Goal: Go to known website: Go to known website

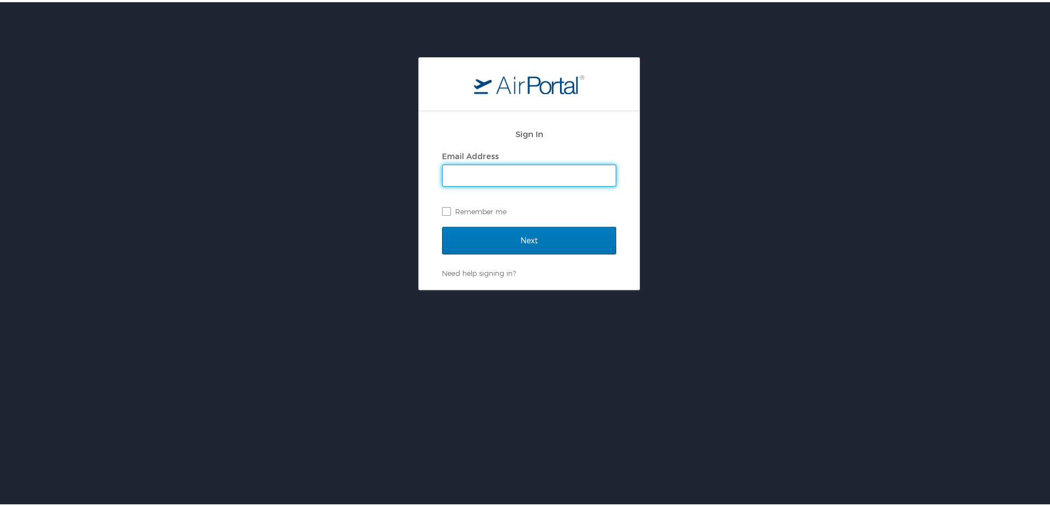
click at [470, 171] on input "Email Address" at bounding box center [528, 173] width 173 height 21
type input "[PERSON_NAME][EMAIL_ADDRESS][PERSON_NAME][DOMAIN_NAME]"
click at [442, 225] on input "Next" at bounding box center [529, 239] width 174 height 28
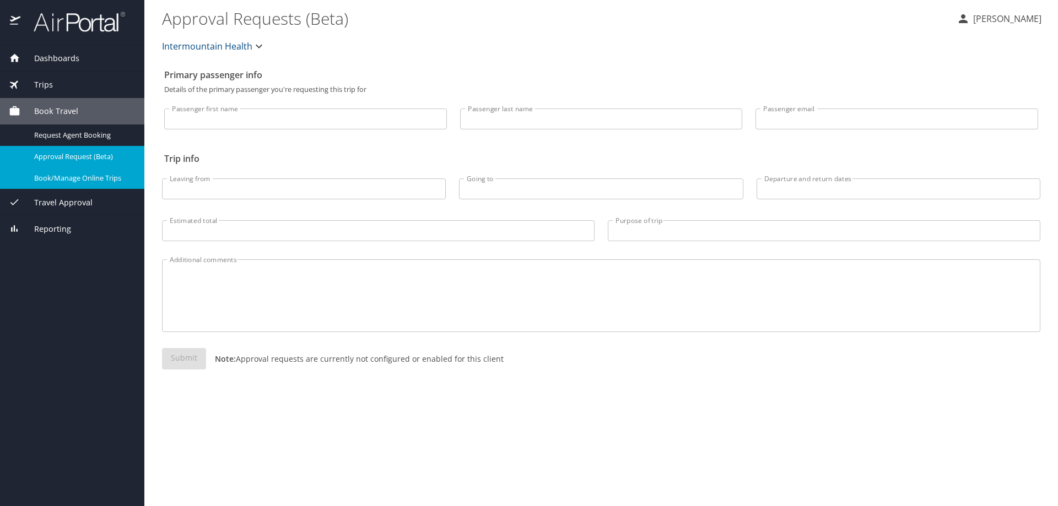
click at [111, 178] on span "Book/Manage Online Trips" at bounding box center [82, 178] width 97 height 10
